Goal: Task Accomplishment & Management: Manage account settings

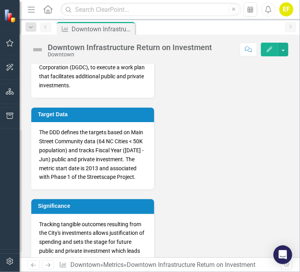
scroll to position [482, 0]
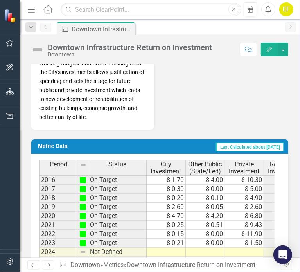
click at [173, 252] on td at bounding box center [166, 252] width 39 height 9
click at [168, 252] on td at bounding box center [166, 252] width 39 height 9
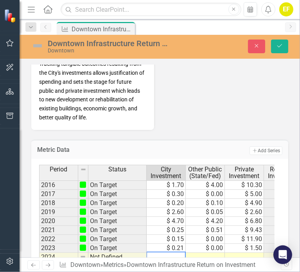
scroll to position [485, 0]
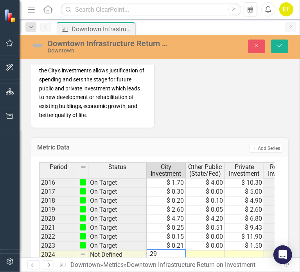
type textarea ".295"
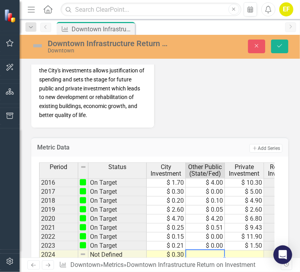
type textarea "0"
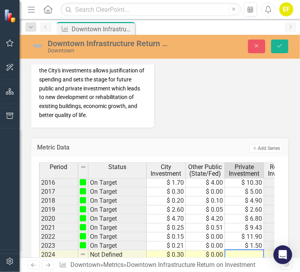
click at [250, 253] on td at bounding box center [244, 255] width 39 height 9
type textarea "6971"
click at [250, 253] on td "$ 6,971.00" at bounding box center [244, 255] width 39 height 9
type textarea "697"
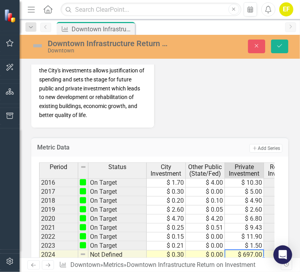
click at [247, 253] on td "$ 697.00" at bounding box center [244, 255] width 39 height 9
click at [246, 254] on td "$ 697.00" at bounding box center [244, 255] width 39 height 9
type textarea "6.97"
click at [257, 251] on td "$ 6.97" at bounding box center [244, 255] width 39 height 9
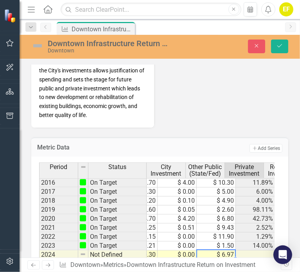
scroll to position [0, 28]
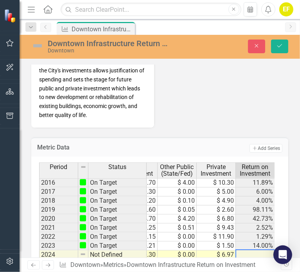
click at [252, 249] on div at bounding box center [255, 249] width 39 height 1
click at [263, 246] on td "14.00%" at bounding box center [255, 246] width 39 height 9
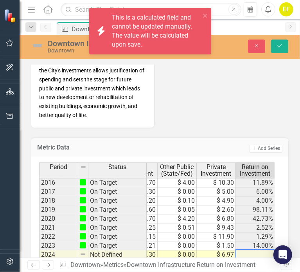
click at [262, 252] on td at bounding box center [255, 255] width 39 height 9
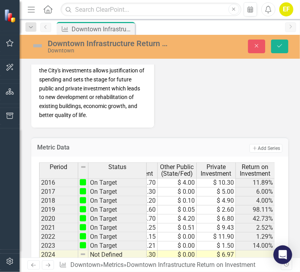
scroll to position [0, 67]
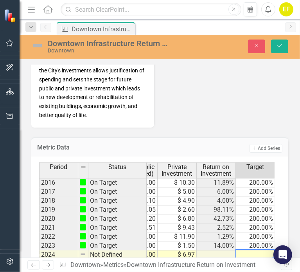
click at [262, 251] on td at bounding box center [255, 255] width 39 height 9
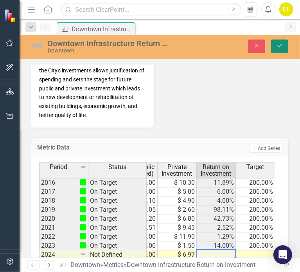
click at [280, 43] on icon "Save" at bounding box center [279, 45] width 7 height 5
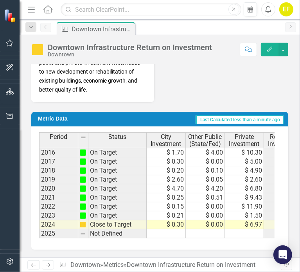
scroll to position [515, 0]
click at [250, 229] on td at bounding box center [244, 233] width 39 height 9
click at [268, 220] on td "4.23%" at bounding box center [283, 224] width 39 height 9
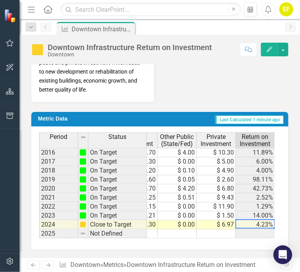
click at [173, 229] on td at bounding box center [177, 233] width 39 height 9
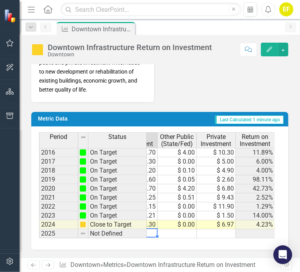
scroll to position [0, 0]
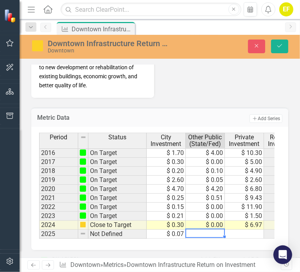
click at [213, 232] on td at bounding box center [205, 234] width 39 height 9
type textarea "0"
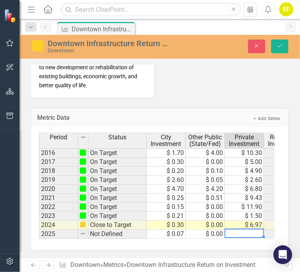
click at [246, 235] on td at bounding box center [244, 234] width 39 height 9
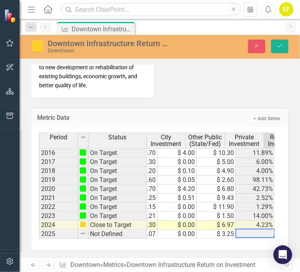
scroll to position [0, 28]
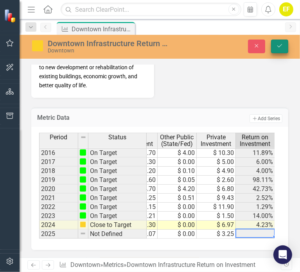
type textarea "3.25"
click at [277, 44] on icon "Save" at bounding box center [279, 45] width 7 height 5
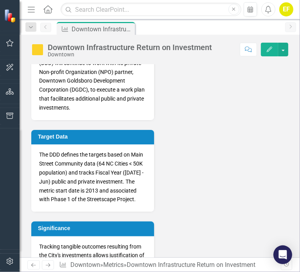
scroll to position [515, 0]
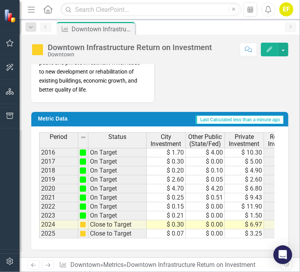
click at [257, 230] on td "$ 3.25" at bounding box center [244, 233] width 39 height 9
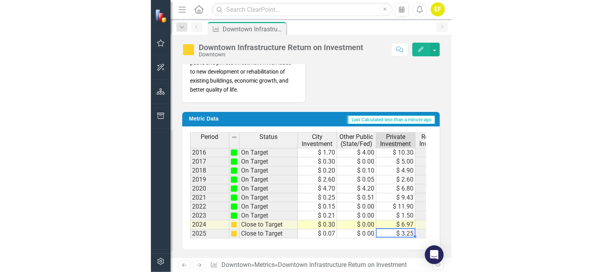
scroll to position [0, 28]
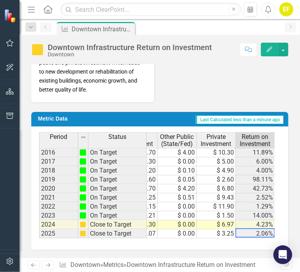
click at [258, 220] on td "4.23%" at bounding box center [255, 224] width 39 height 9
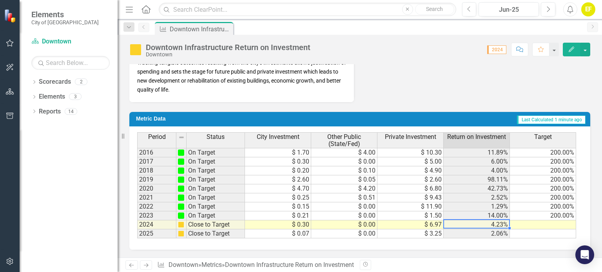
scroll to position [0, 0]
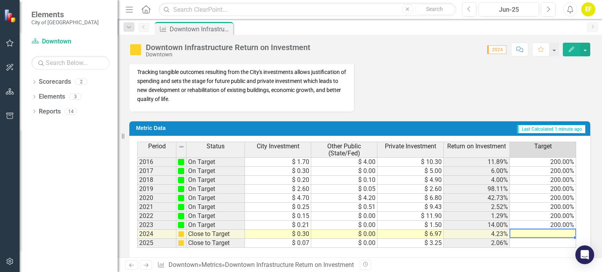
click at [556, 230] on td at bounding box center [543, 234] width 66 height 9
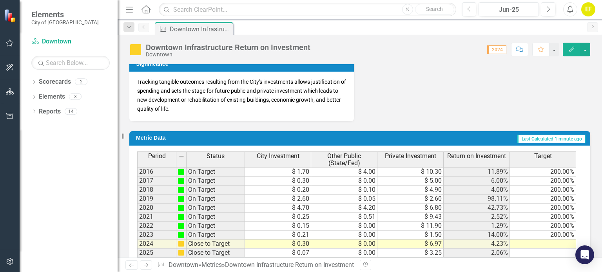
scroll to position [322, 0]
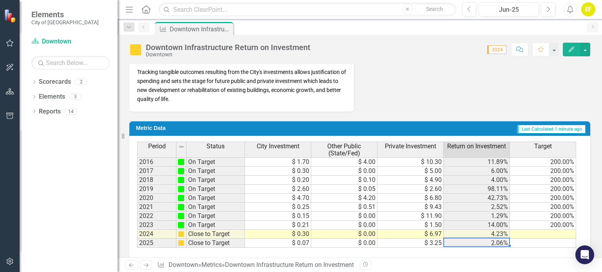
click at [497, 239] on td "2.06%" at bounding box center [476, 243] width 66 height 9
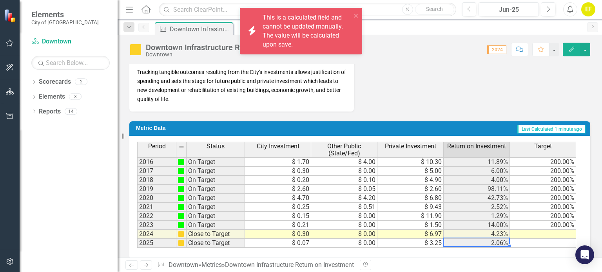
click at [497, 239] on td "2.06%" at bounding box center [476, 243] width 66 height 9
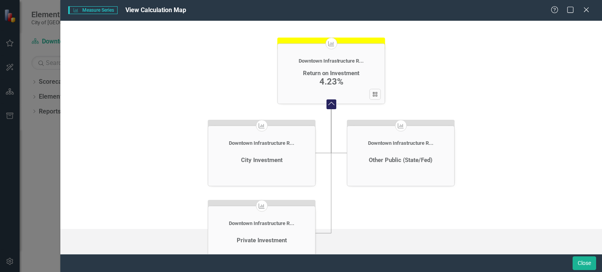
scroll to position [0, 0]
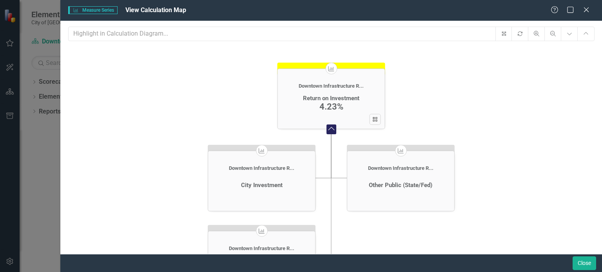
click at [584, 10] on icon "Close" at bounding box center [586, 10] width 8 height 6
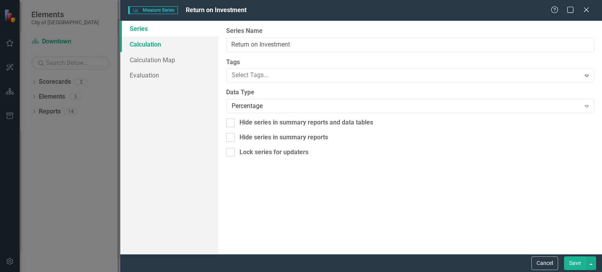
click at [142, 48] on link "Calculation" at bounding box center [169, 44] width 98 height 16
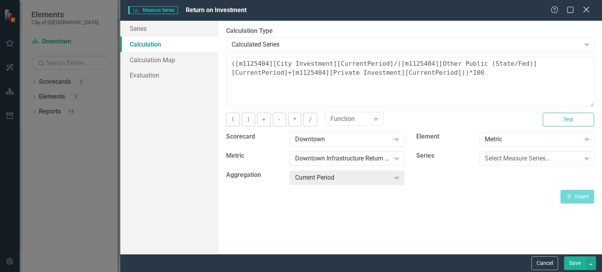
click at [586, 13] on icon "Close" at bounding box center [586, 9] width 10 height 7
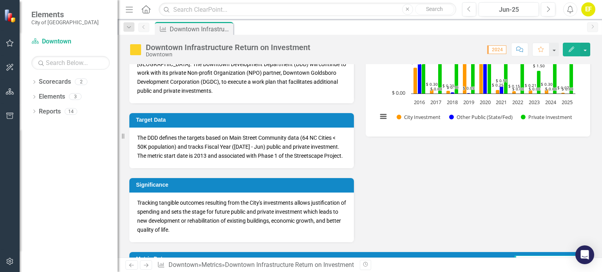
scroll to position [186, 0]
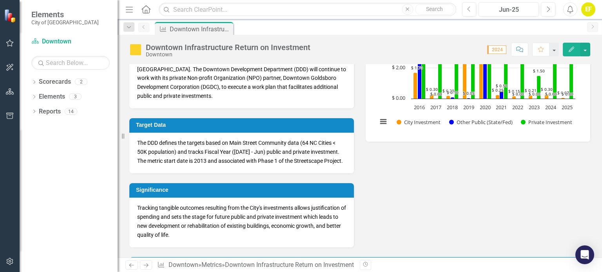
click at [342, 152] on p "The DDD defines the targets based on Main Street Community data (64 NC Cities <…" at bounding box center [241, 152] width 209 height 27
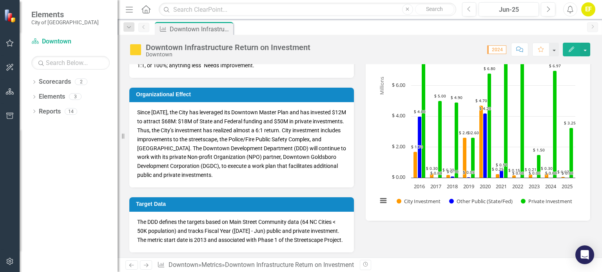
scroll to position [105, 0]
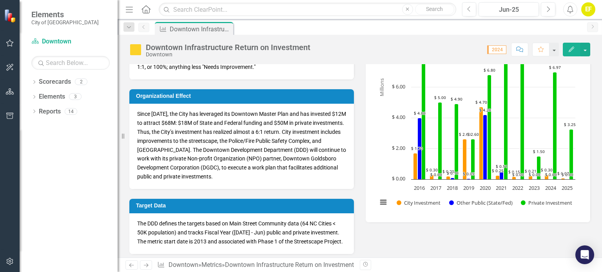
click at [402, 253] on div "Metric Definition The amount of investment in Downtown Goldsboro infrastructure…" at bounding box center [359, 138] width 472 height 379
click at [217, 139] on span "Since [DATE], the City has leveraged its Downtown Master Plan and has invested …" at bounding box center [241, 145] width 209 height 69
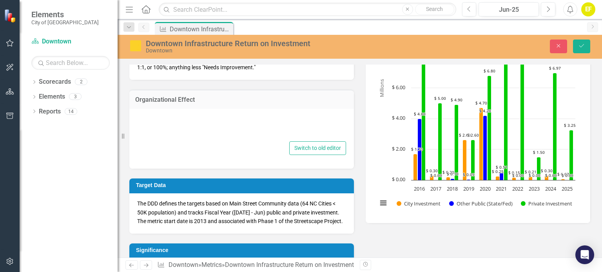
type textarea "<p><span style="color: rgb(0, 0, 0); font-size: 14px;"></span><span style="font…"
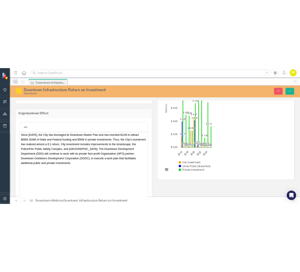
scroll to position [141, 0]
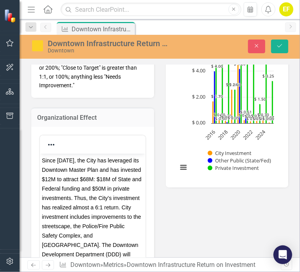
click at [71, 177] on span "Since [DATE], the City has leveraged its Downtown Master Plan and has invested …" at bounding box center [93, 235] width 102 height 157
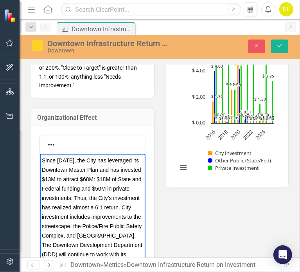
click at [105, 178] on span "Since [DATE], the City has leveraged its Downtown Master Plan and has invested …" at bounding box center [92, 230] width 101 height 147
drag, startPoint x: 110, startPoint y: 178, endPoint x: 106, endPoint y: 178, distance: 4.7
click at [106, 178] on span "Since [DATE], the City has leveraged its Downtown Master Plan and has invested …" at bounding box center [92, 230] width 101 height 147
click at [49, 188] on span "Since [DATE], the City has leveraged its Downtown Master Plan and has invested …" at bounding box center [92, 230] width 101 height 147
click at [50, 188] on span "Since [DATE], the City has leveraged its Downtown Master Plan and has invested …" at bounding box center [92, 230] width 101 height 147
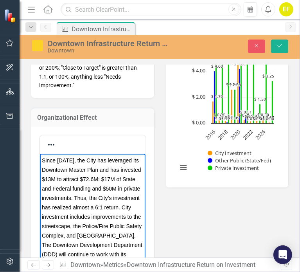
click at [58, 199] on span "Since [DATE], the City has leveraged its Downtown Master Plan and has invested …" at bounding box center [92, 230] width 101 height 147
click at [115, 179] on span "Since [DATE], the City has leveraged its Downtown Master Plan and has invested …" at bounding box center [92, 230] width 101 height 147
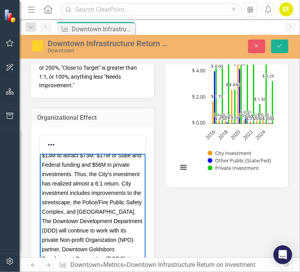
scroll to position [39, 0]
click at [66, 176] on span "Since [DATE], the City has leveraged its Downtown Master Plan and has invested …" at bounding box center [92, 206] width 101 height 147
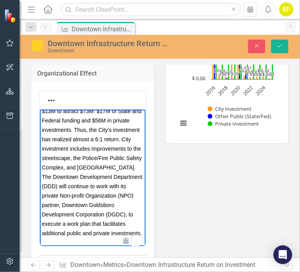
scroll to position [199, 0]
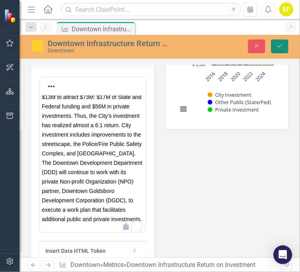
click at [279, 45] on icon "Save" at bounding box center [279, 45] width 7 height 5
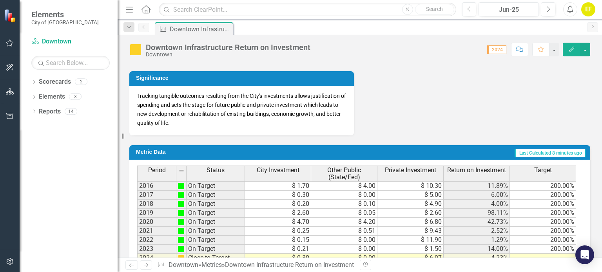
scroll to position [322, 0]
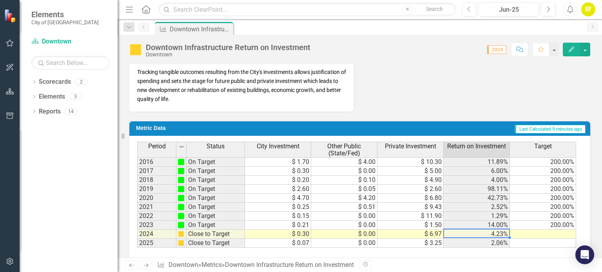
click at [494, 230] on td "4.23%" at bounding box center [476, 234] width 66 height 9
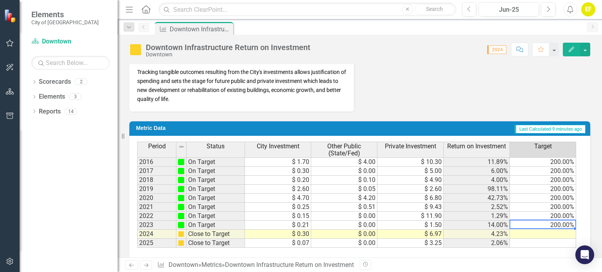
click at [561, 221] on td "200.00%" at bounding box center [543, 225] width 66 height 9
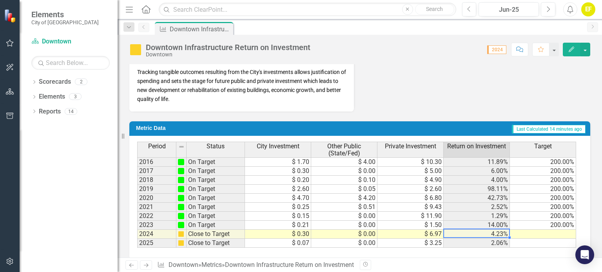
click at [503, 230] on td "4.23%" at bounding box center [476, 234] width 66 height 9
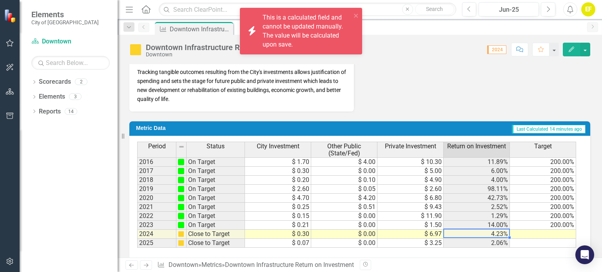
click at [504, 239] on td "2.06%" at bounding box center [476, 243] width 66 height 9
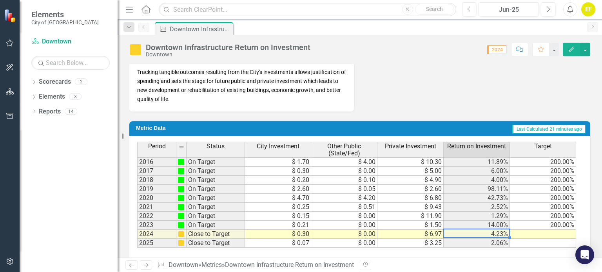
click at [505, 230] on td "4.23%" at bounding box center [476, 234] width 66 height 9
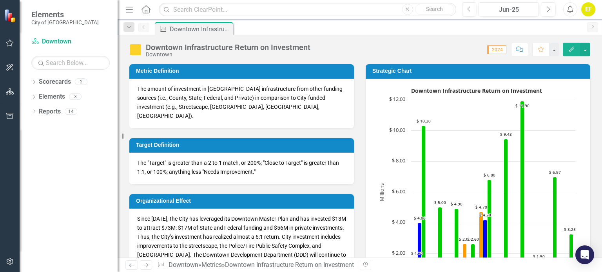
scroll to position [15, 0]
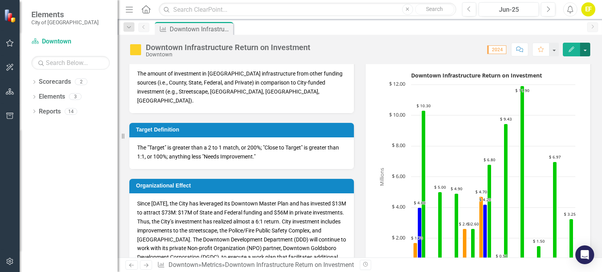
click at [583, 51] on button "button" at bounding box center [585, 50] width 10 height 14
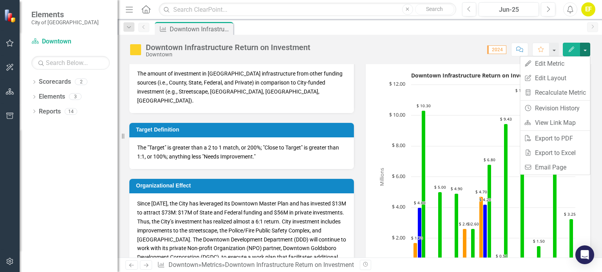
scroll to position [0, 0]
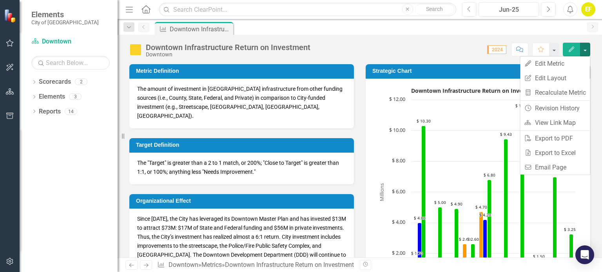
click at [597, 40] on div "Downtown Infrastructure Return on Investment Downtown Score: 0.00 2024 Complete…" at bounding box center [359, 46] width 484 height 23
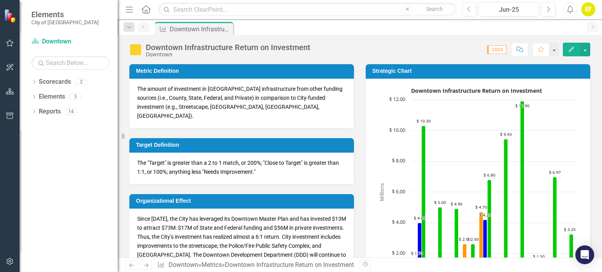
click at [495, 49] on span "2024" at bounding box center [496, 49] width 19 height 9
